Goal: Information Seeking & Learning: Check status

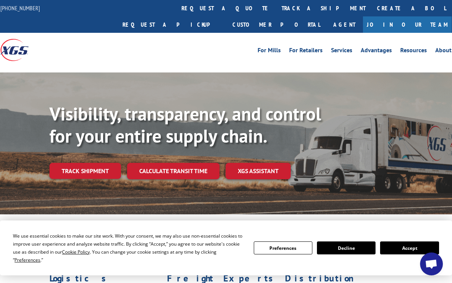
scroll to position [228, 0]
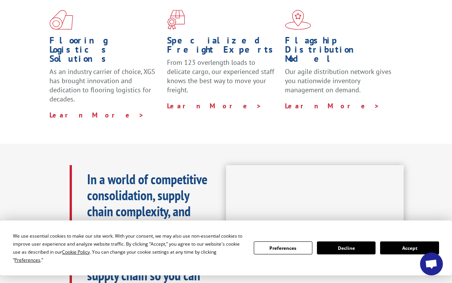
click at [416, 246] on button "Accept" at bounding box center [409, 247] width 59 height 13
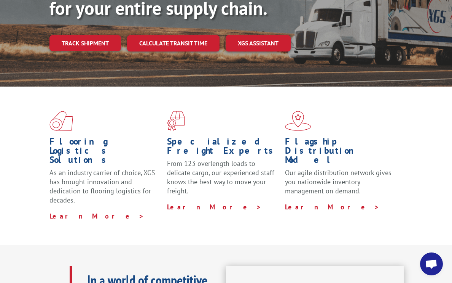
scroll to position [0, 0]
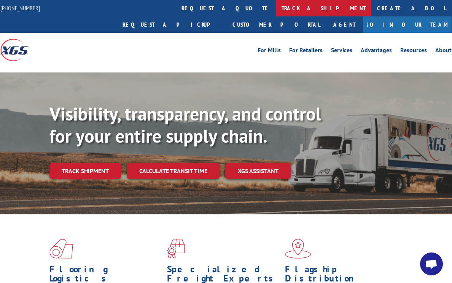
click at [276, 10] on link "track a shipment" at bounding box center [324, 8] width 96 height 16
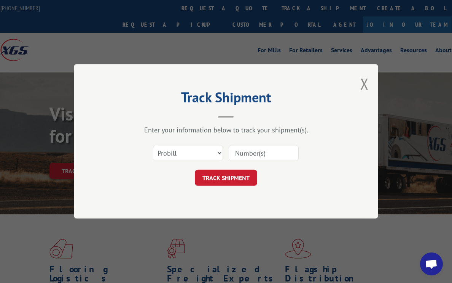
drag, startPoint x: 245, startPoint y: 153, endPoint x: 246, endPoint y: 161, distance: 7.3
click at [245, 153] on input at bounding box center [264, 153] width 70 height 16
paste input "17633888"
type input "17633888"
click at [236, 182] on button "TRACK SHIPMENT" at bounding box center [226, 178] width 62 height 16
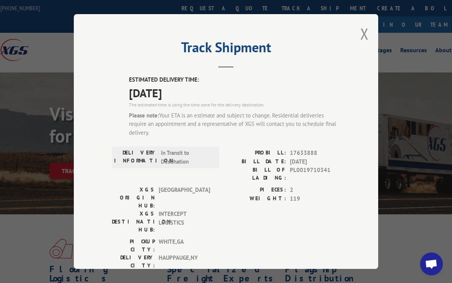
drag, startPoint x: 201, startPoint y: 89, endPoint x: 104, endPoint y: 62, distance: 100.8
click at [104, 62] on div "Track Shipment ESTIMATED DELIVERY TIME: [DATE] The estimated time is using the …" at bounding box center [226, 141] width 305 height 254
copy div "Track Shipment ESTIMATED DELIVERY TIME: [DATE]"
